Goal: Task Accomplishment & Management: Manage account settings

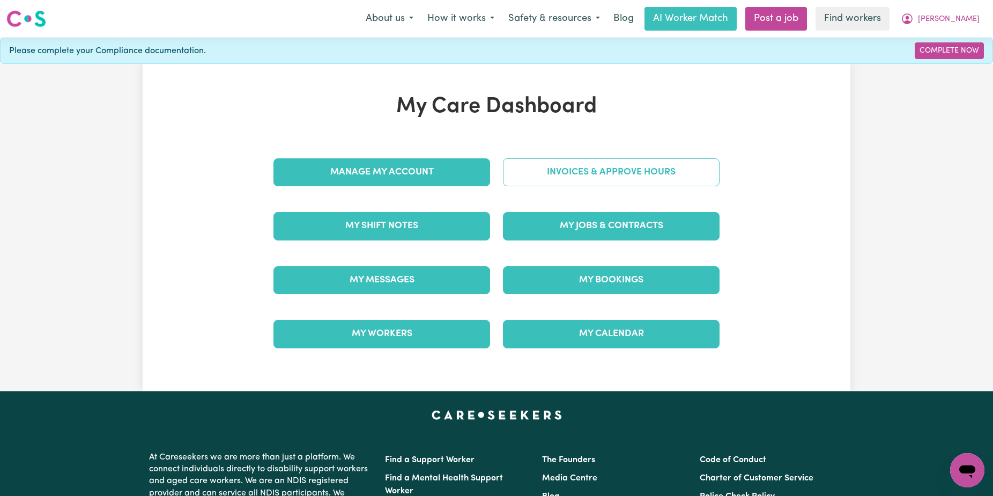
click at [585, 175] on link "Invoices & Approve Hours" at bounding box center [611, 172] width 217 height 28
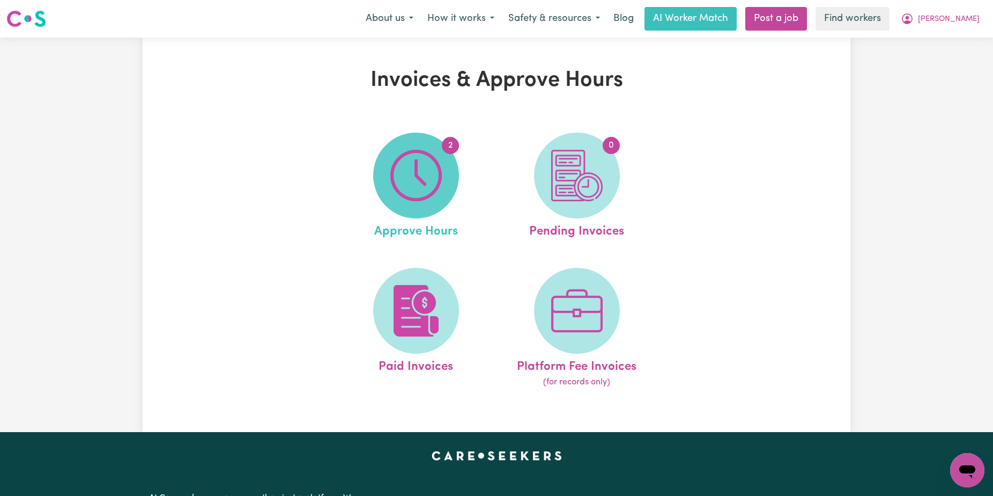
click at [404, 154] on img at bounding box center [416, 175] width 51 height 51
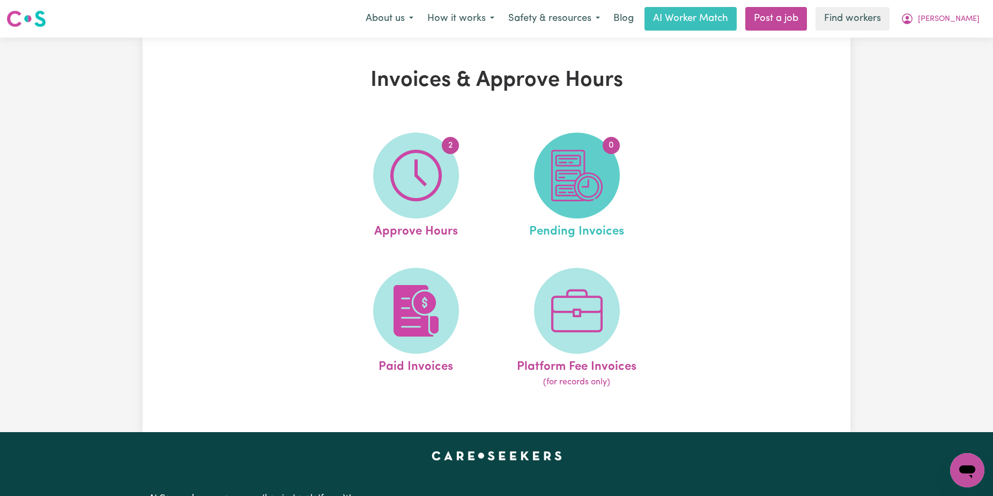
click at [581, 163] on img at bounding box center [576, 175] width 51 height 51
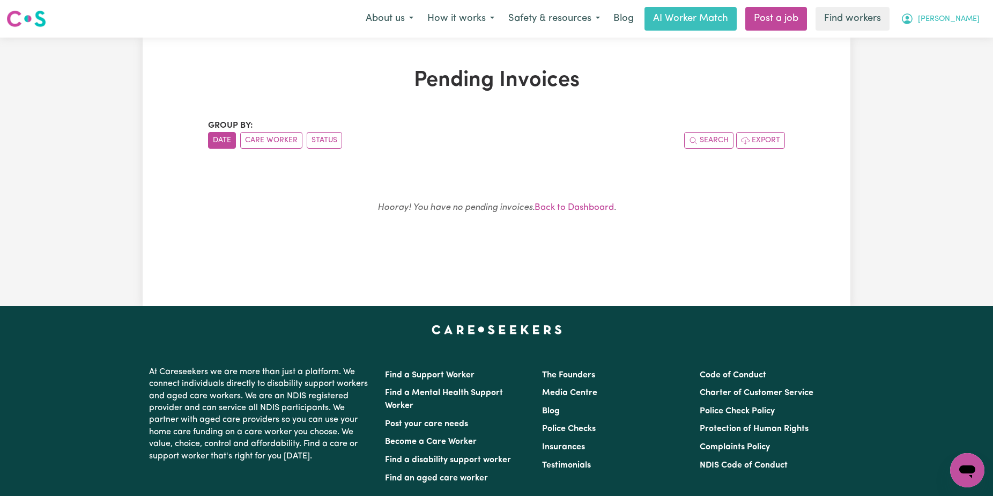
click at [966, 19] on span "[PERSON_NAME]" at bounding box center [949, 19] width 62 height 12
click at [949, 50] on link "My Dashboard" at bounding box center [944, 42] width 85 height 20
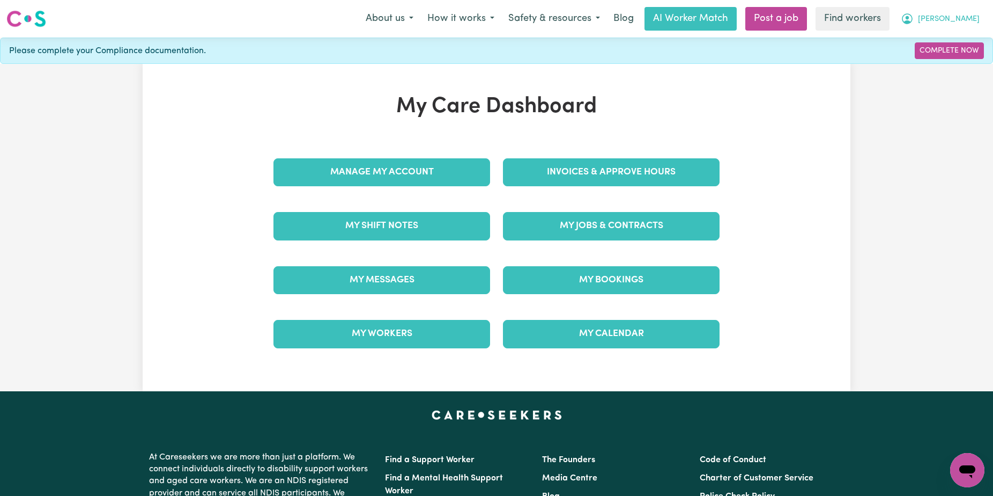
click at [966, 19] on span "[PERSON_NAME]" at bounding box center [949, 19] width 62 height 12
click at [955, 58] on link "Logout" at bounding box center [944, 61] width 85 height 20
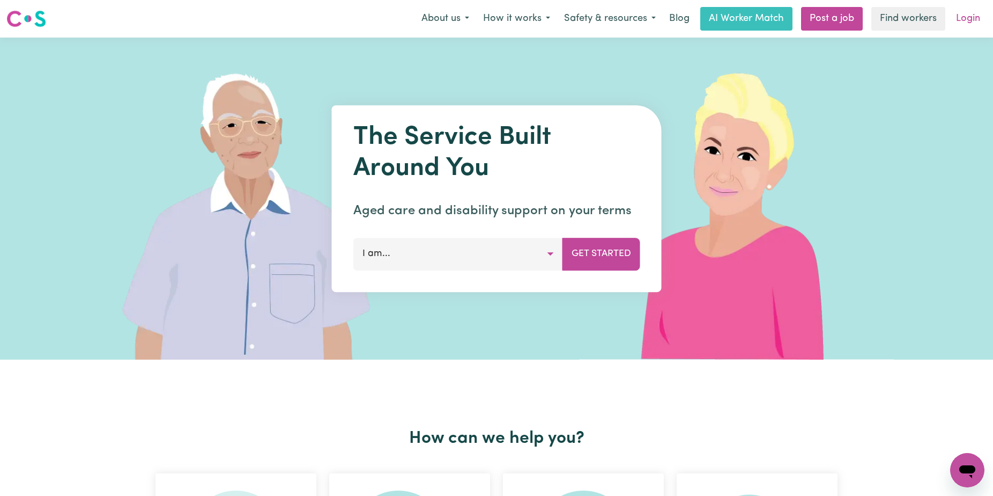
click at [960, 21] on link "Login" at bounding box center [968, 19] width 37 height 24
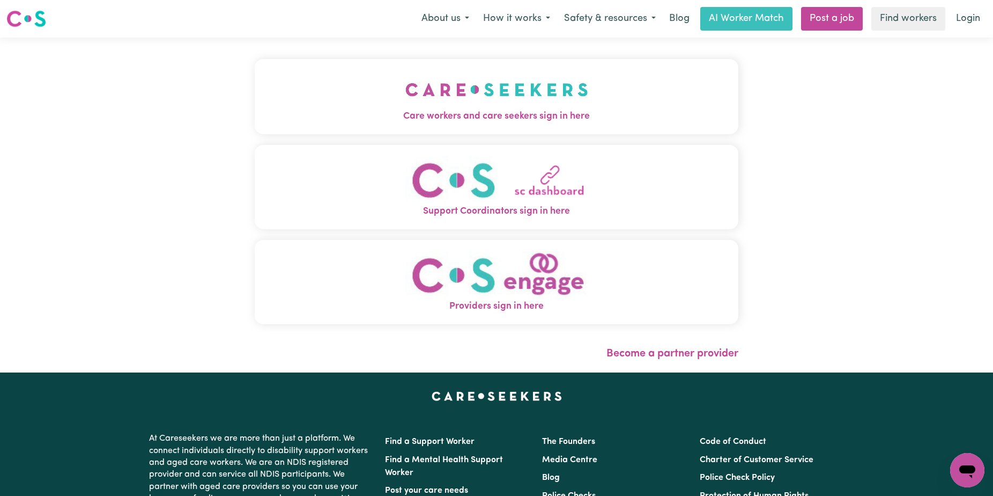
click at [581, 98] on button "Care workers and care seekers sign in here" at bounding box center [497, 96] width 484 height 75
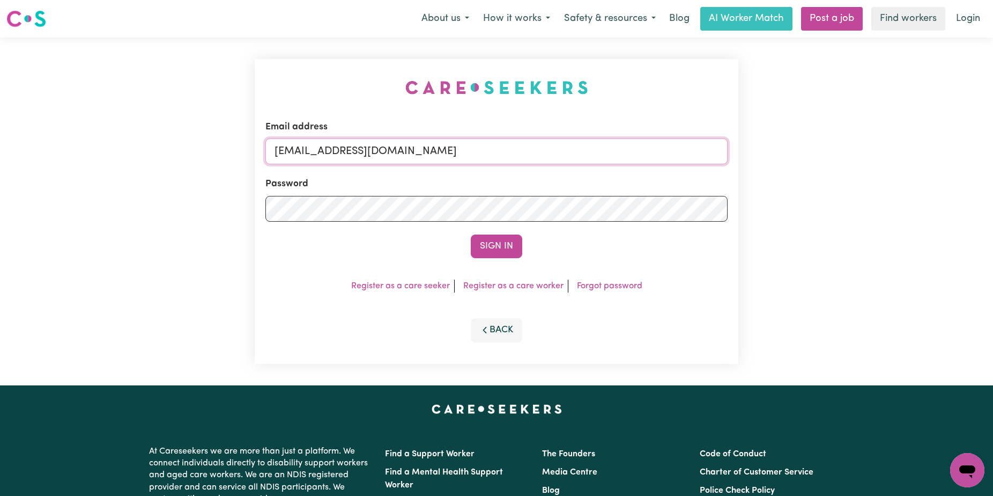
drag, startPoint x: 646, startPoint y: 148, endPoint x: 331, endPoint y: 148, distance: 315.4
click at [331, 148] on input "[EMAIL_ADDRESS][DOMAIN_NAME]" at bounding box center [497, 151] width 462 height 26
paste input "LeslieNelson"
type input "[EMAIL_ADDRESS][DOMAIN_NAME]"
click at [471, 234] on button "Sign In" at bounding box center [496, 246] width 51 height 24
